Goal: Communication & Community: Answer question/provide support

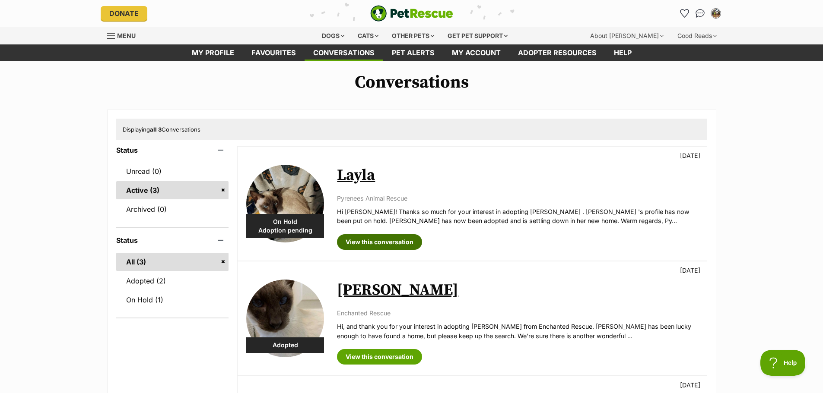
click at [402, 241] on link "View this conversation" at bounding box center [379, 242] width 85 height 16
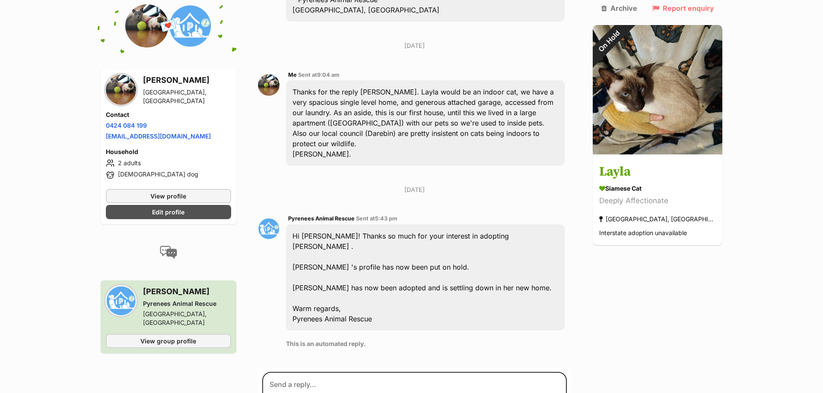
scroll to position [691, 0]
